Goal: Task Accomplishment & Management: Manage account settings

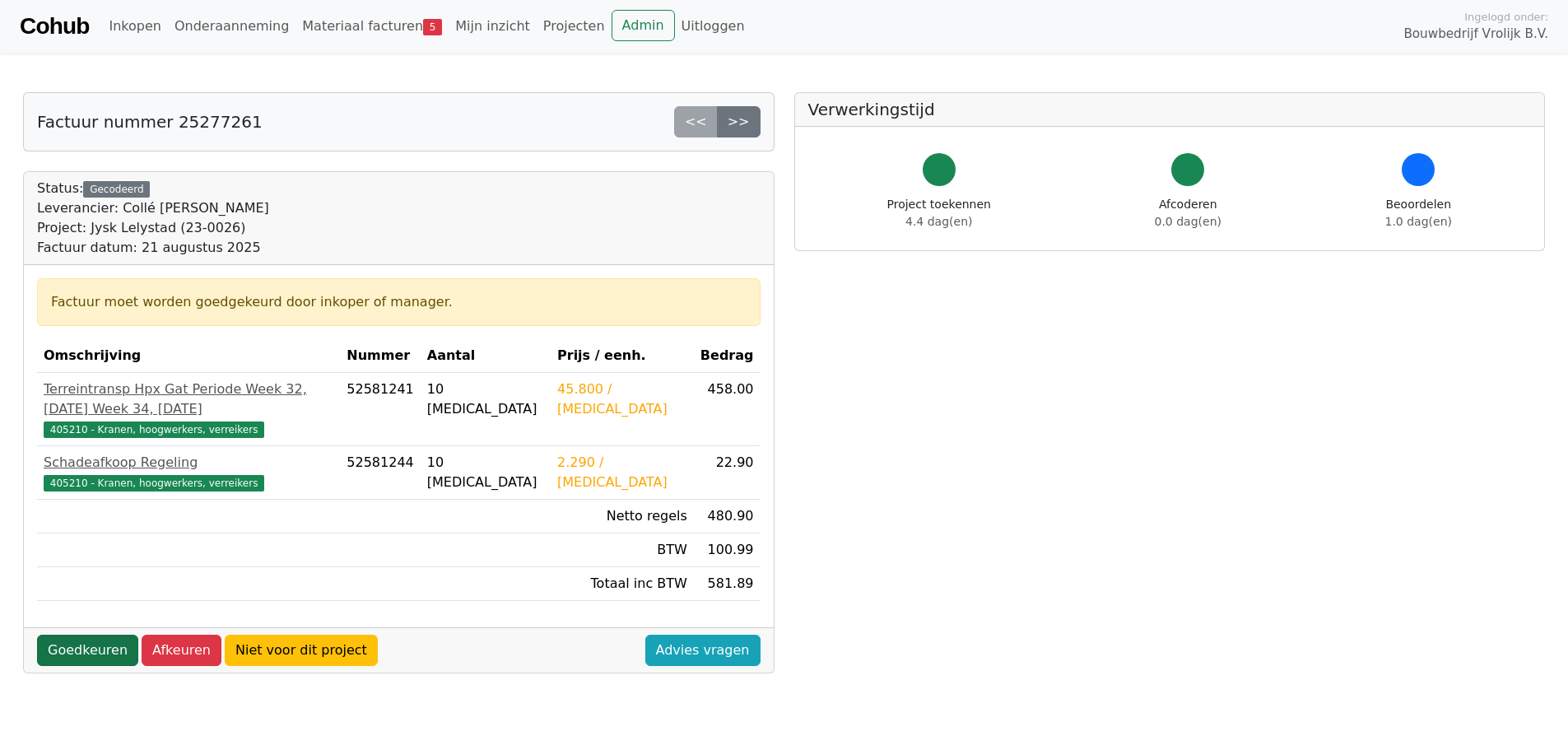
click at [80, 634] on link "Goedkeuren" at bounding box center [87, 650] width 101 height 32
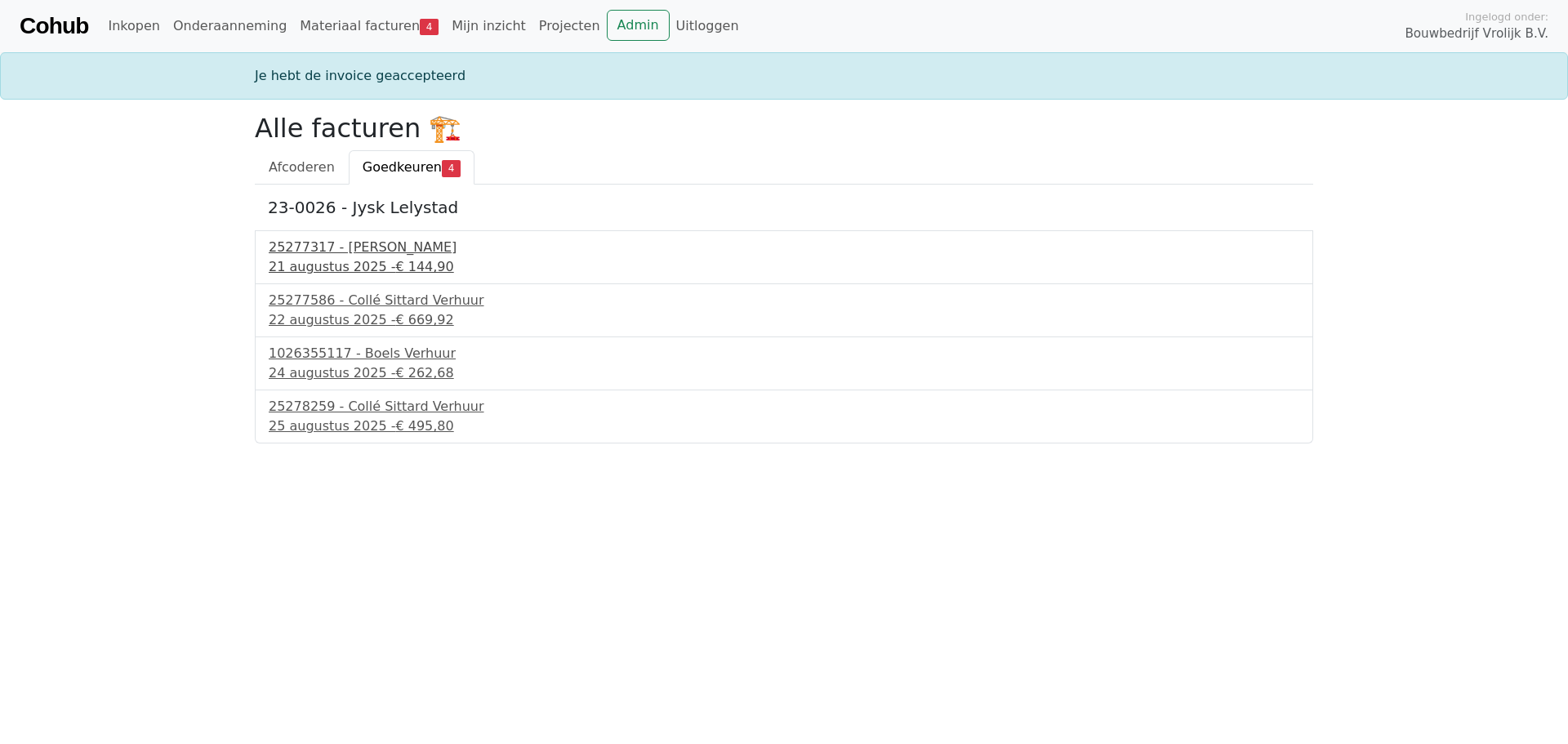
click at [365, 251] on div "25277317 - Collé Sittard Verhuur" at bounding box center [783, 247] width 1030 height 20
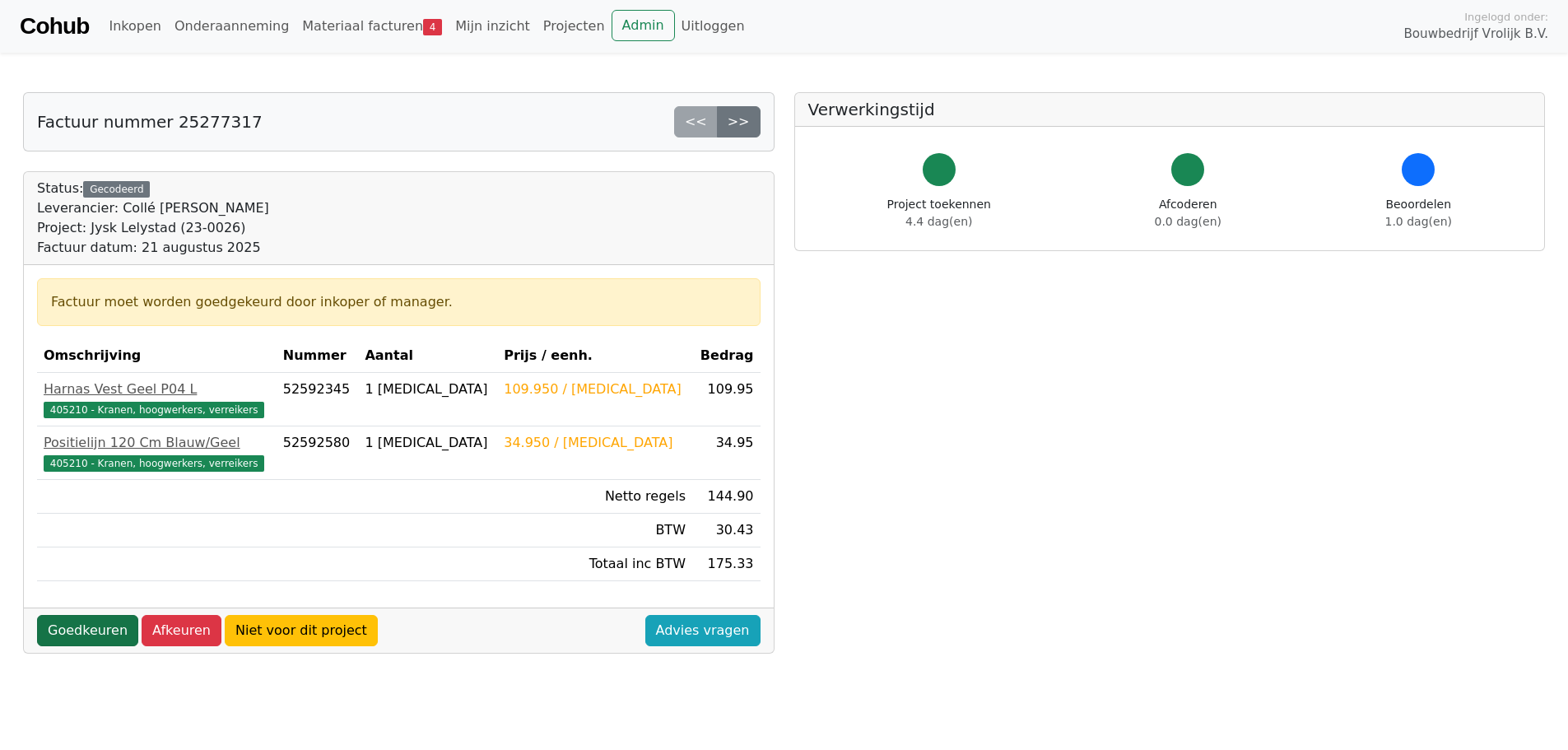
click at [90, 622] on link "Goedkeuren" at bounding box center [87, 630] width 101 height 32
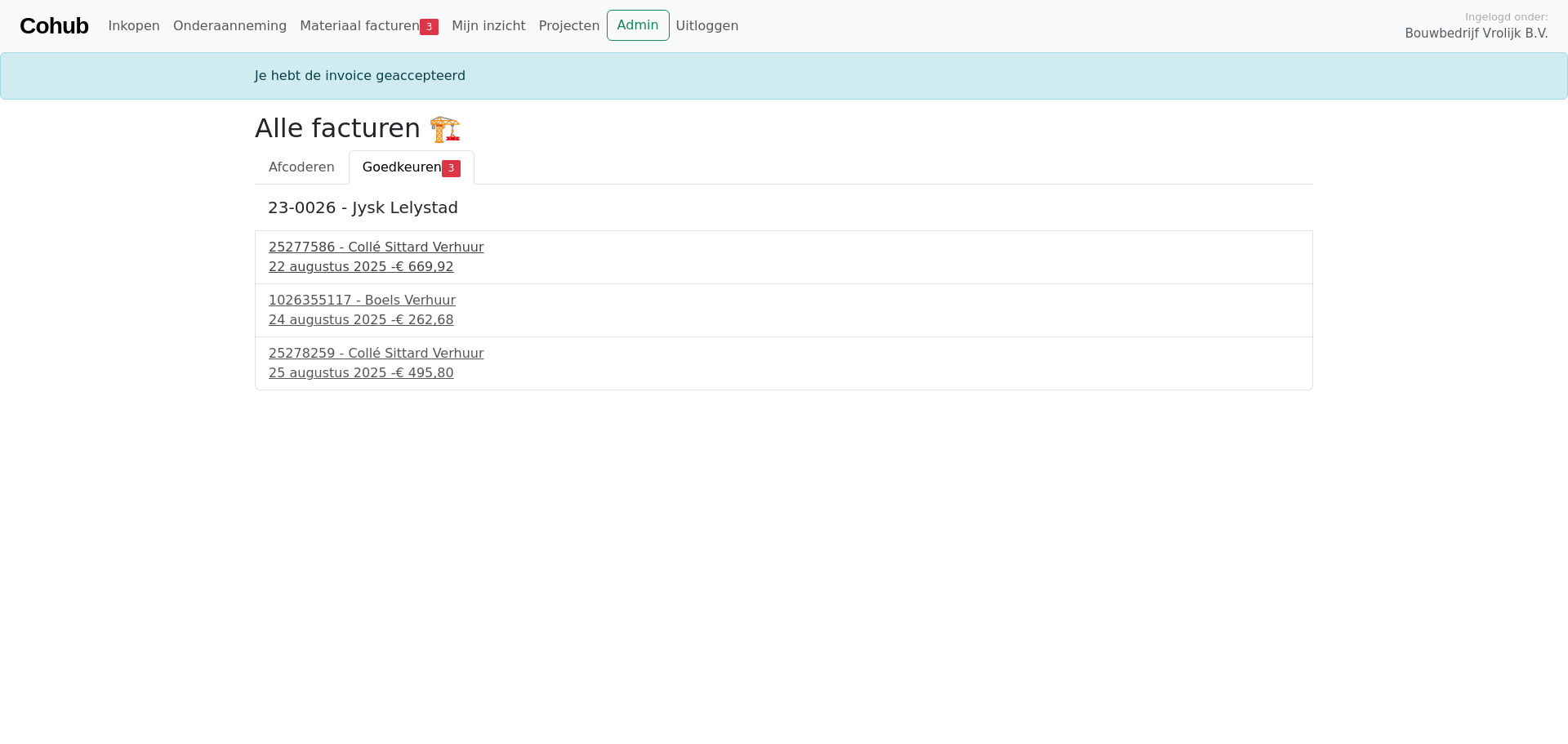
click at [375, 252] on div "25277586 - Collé Sittard Verhuur" at bounding box center [783, 247] width 1030 height 20
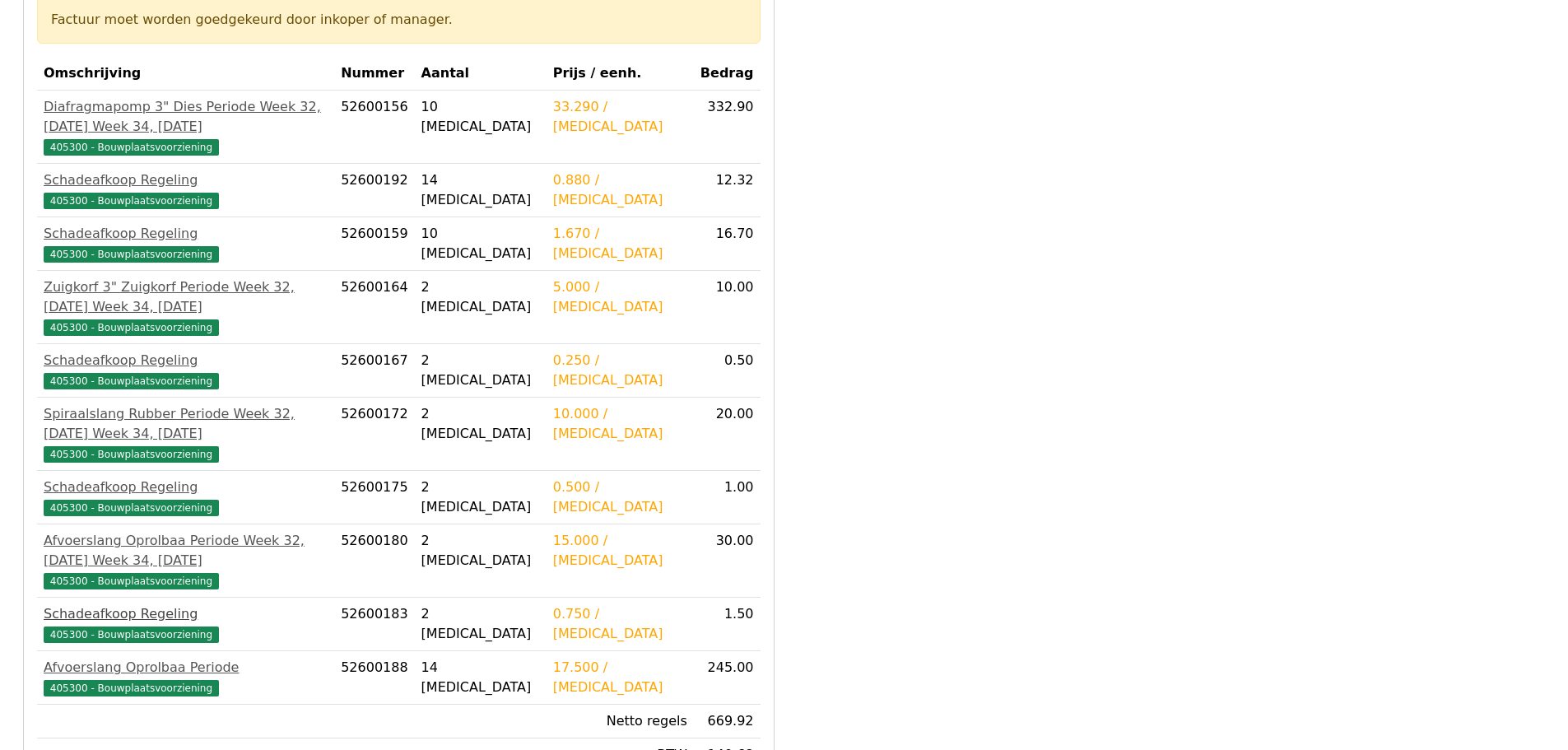
scroll to position [471, 0]
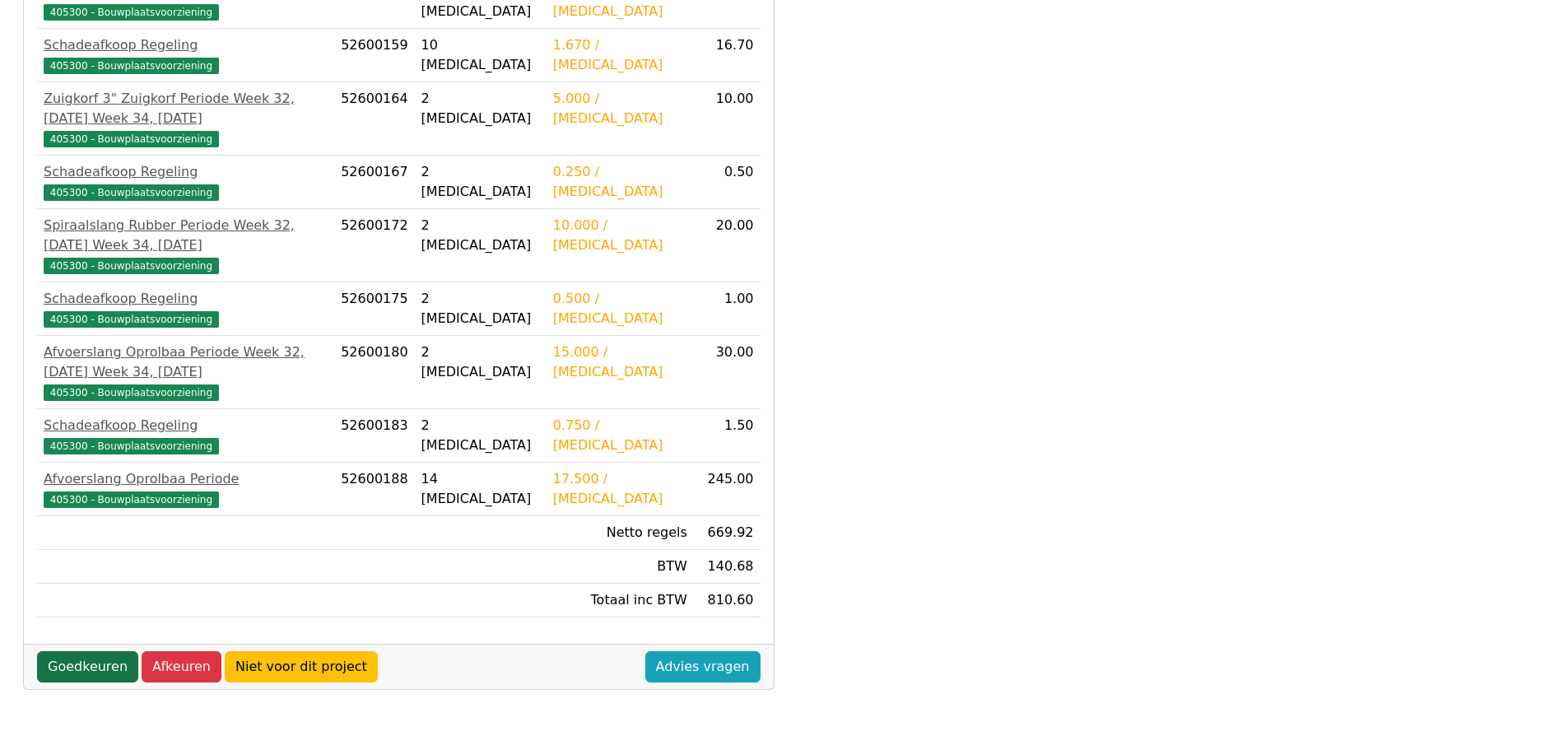
click at [91, 652] on link "Goedkeuren" at bounding box center [87, 667] width 101 height 32
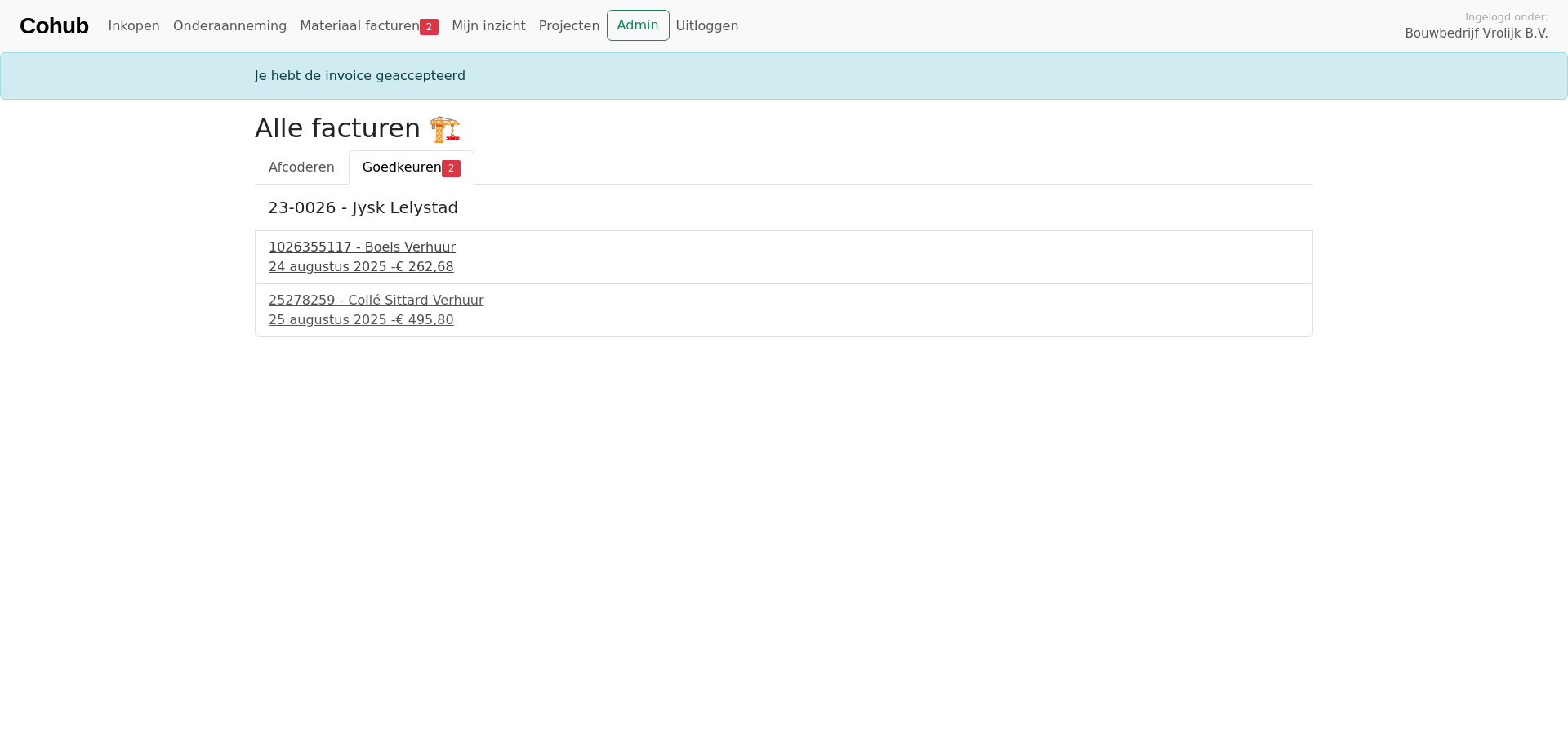
click at [371, 255] on div "1026355117 - Boels Verhuur" at bounding box center [783, 247] width 1030 height 20
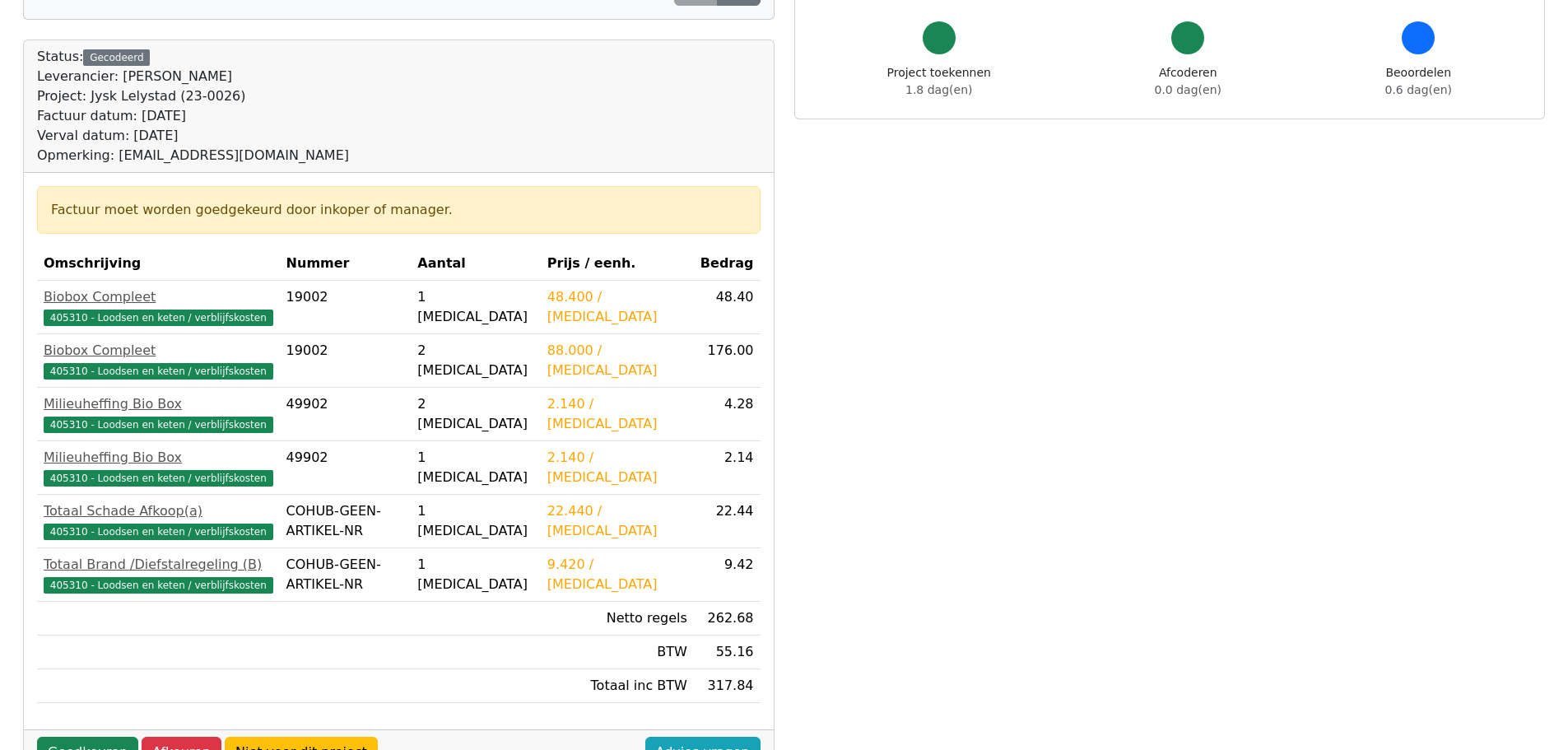
scroll to position [164, 0]
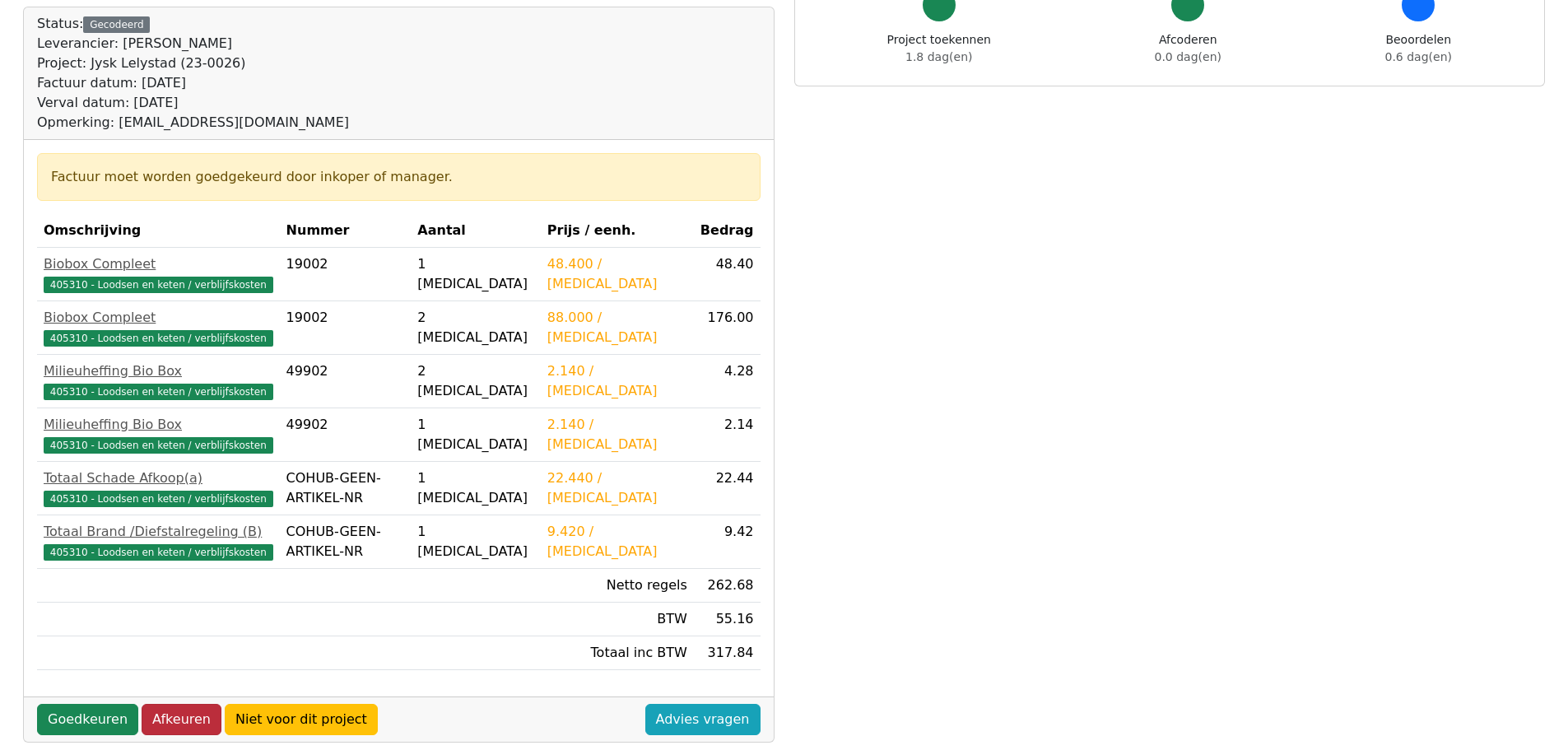
click at [161, 717] on link "Afkeuren" at bounding box center [181, 719] width 80 height 32
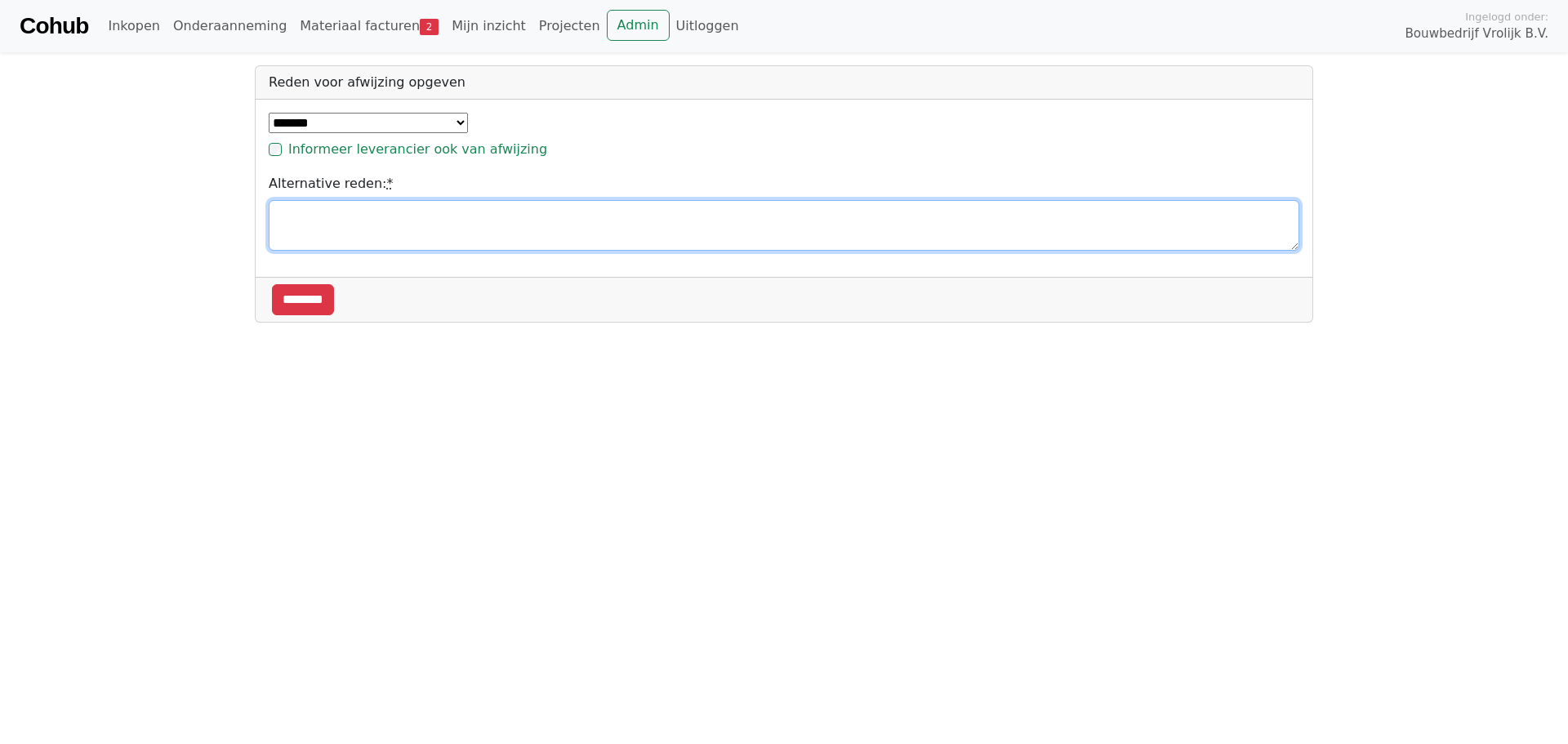
click at [329, 233] on textarea "Alternative reden: *" at bounding box center [783, 226] width 1030 height 51
type textarea "**********"
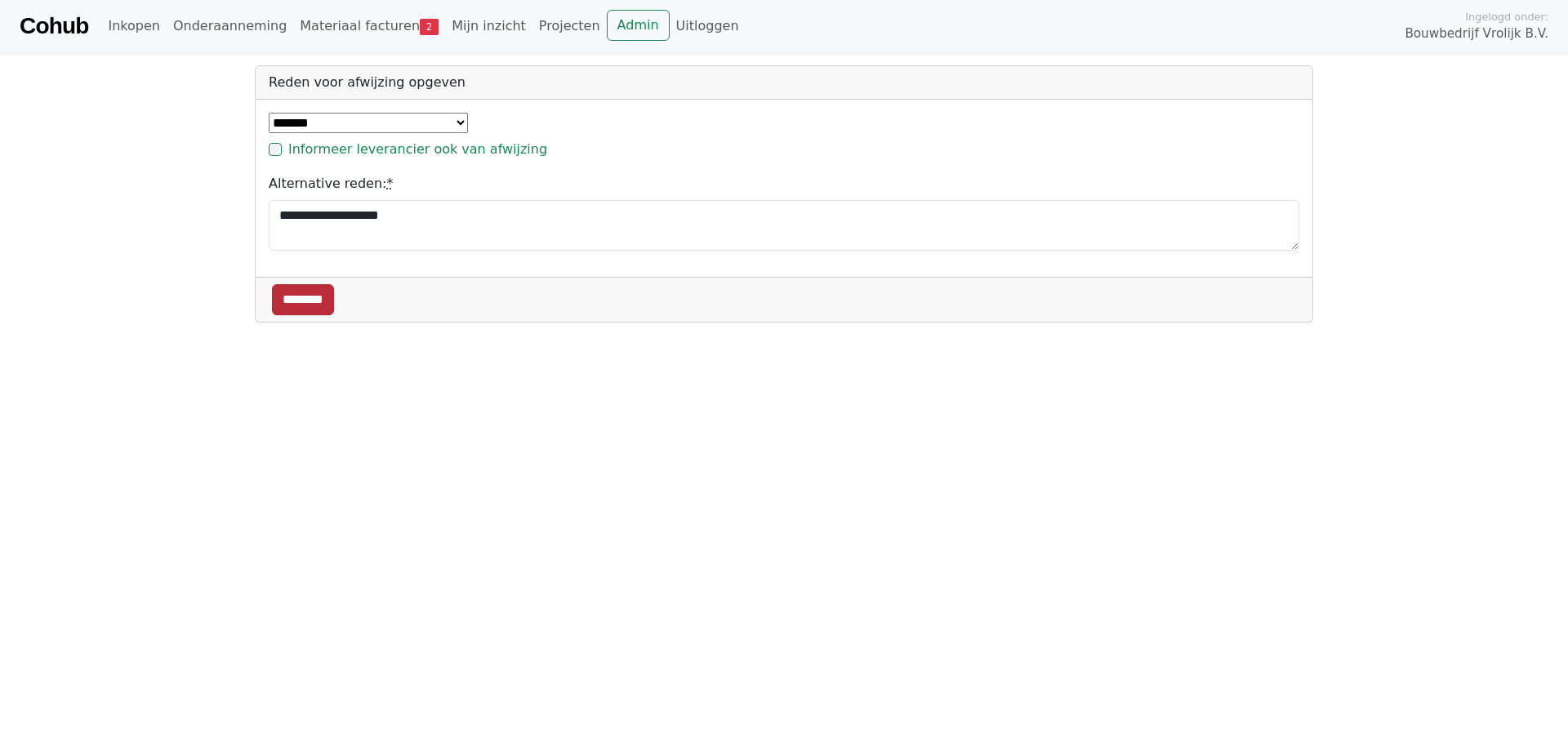
click at [305, 297] on input "********" at bounding box center [302, 300] width 62 height 31
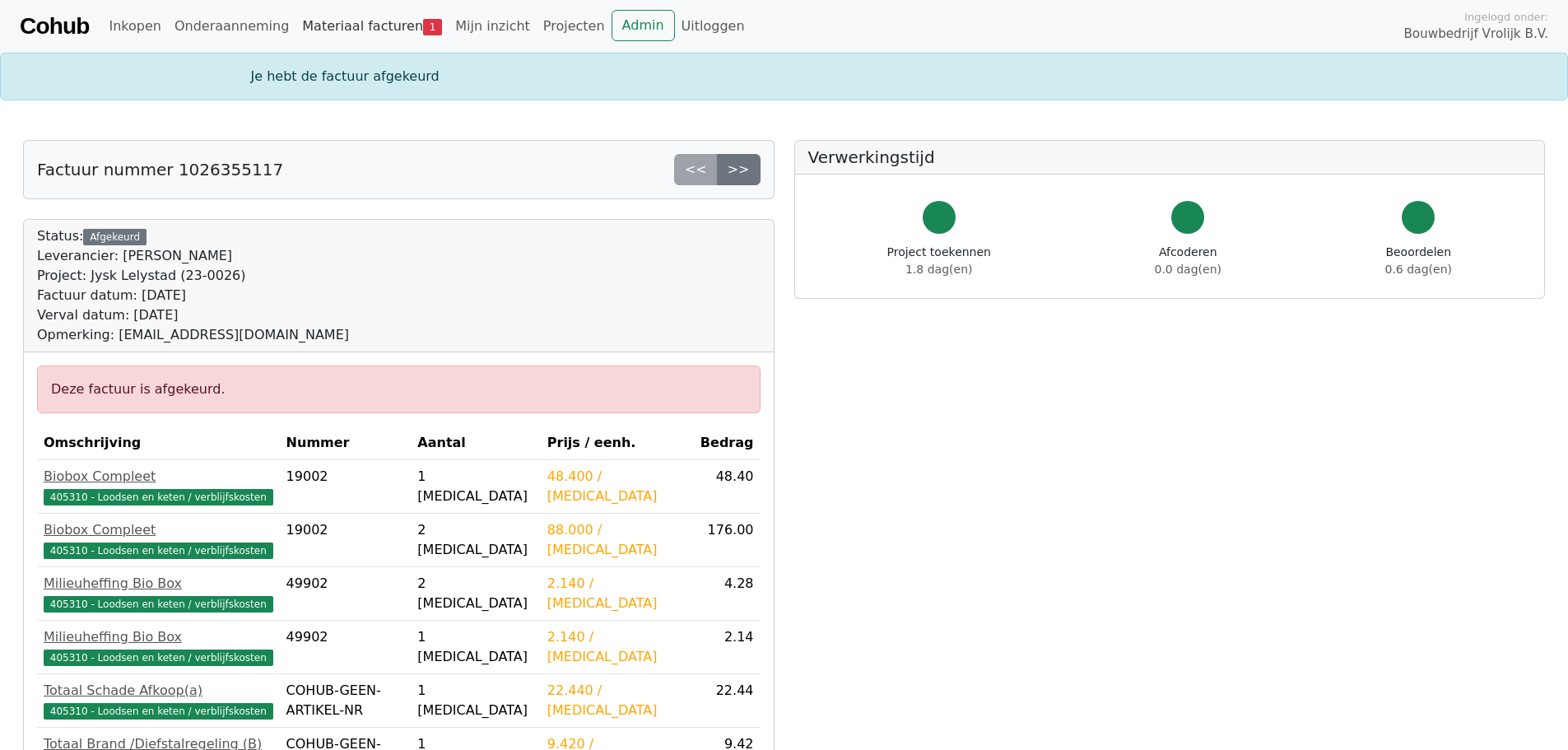
click at [336, 22] on link "Materiaal facturen 1" at bounding box center [371, 27] width 153 height 33
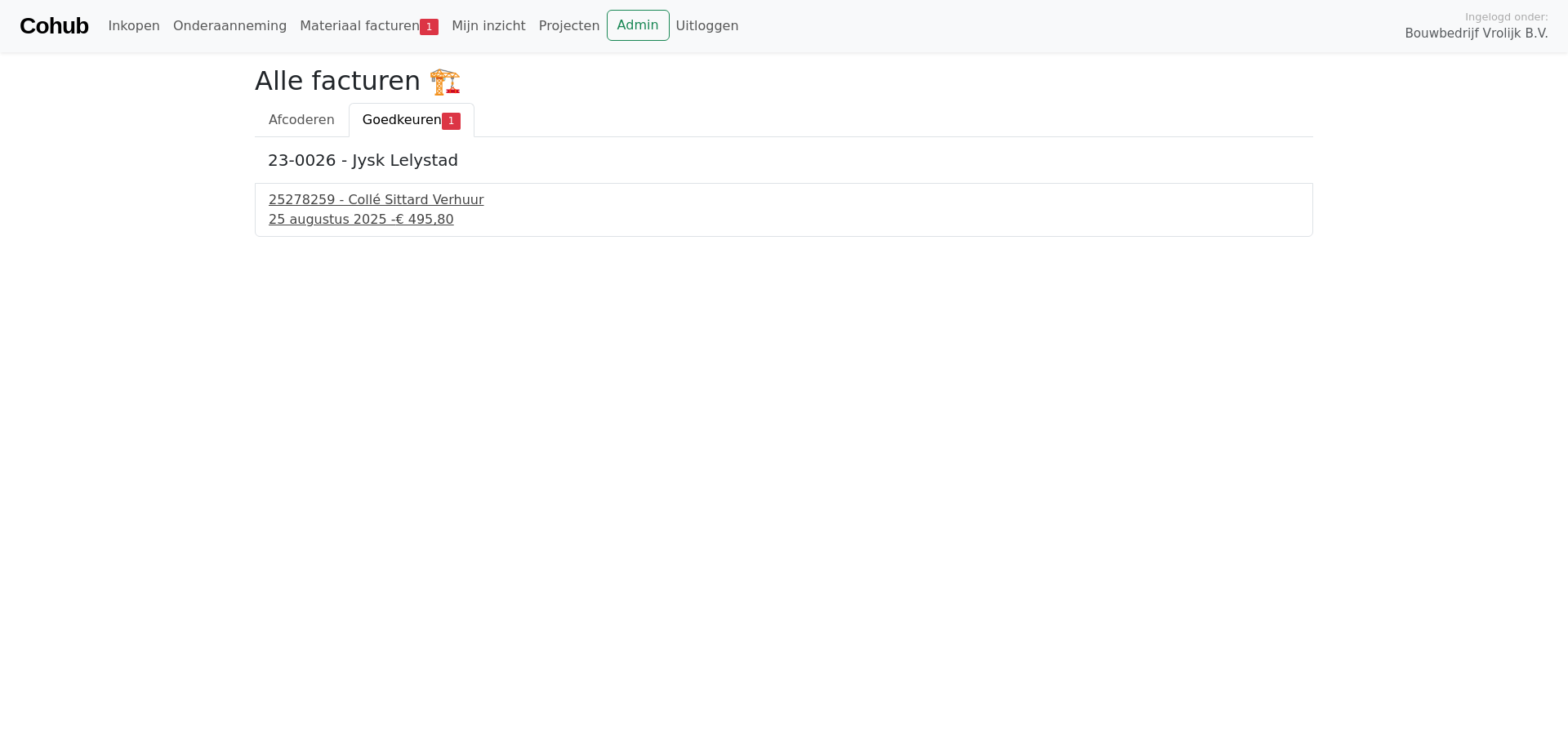
click at [353, 195] on div "25278259 - Collé Sittard Verhuur" at bounding box center [783, 200] width 1030 height 20
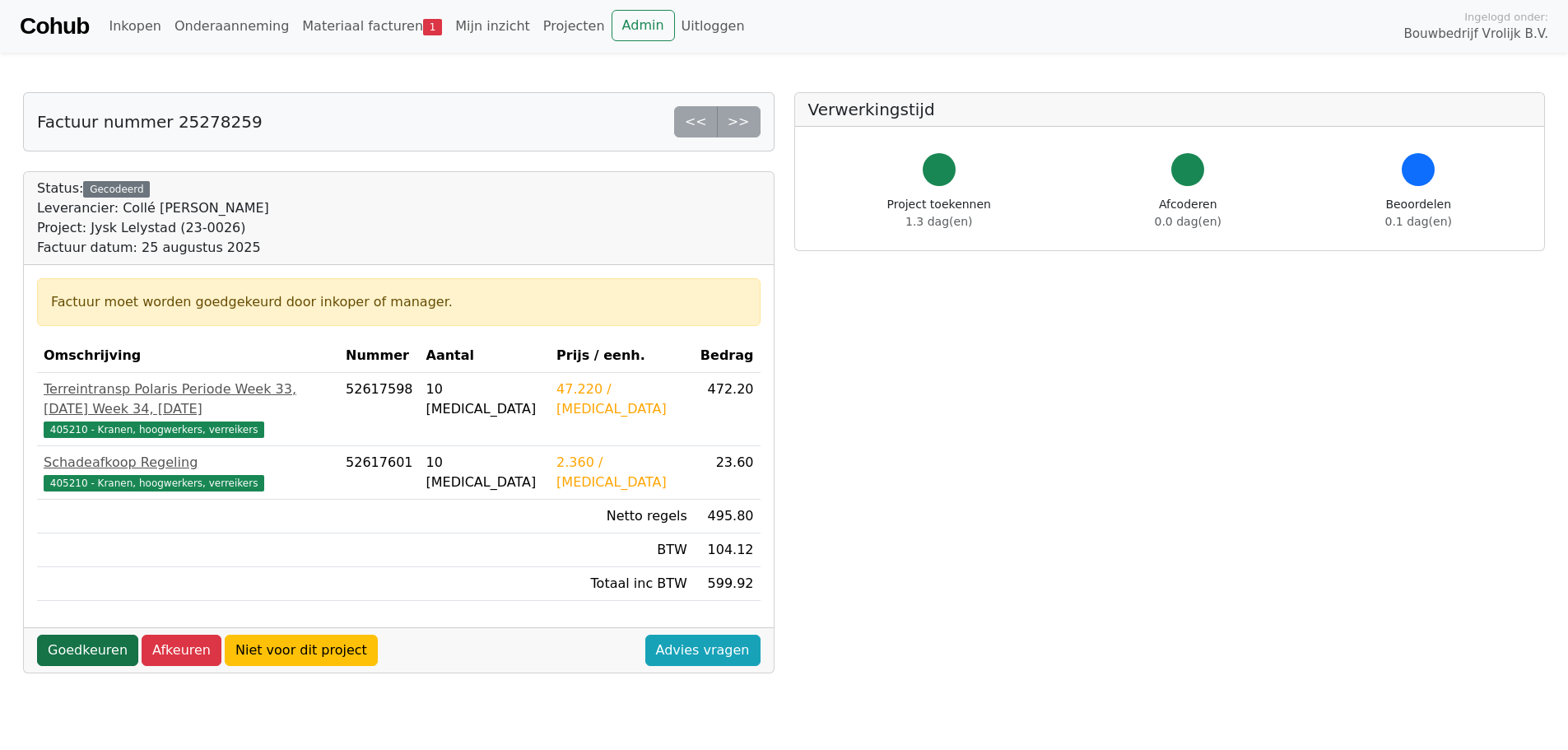
click at [81, 634] on link "Goedkeuren" at bounding box center [87, 650] width 101 height 32
